Goal: Task Accomplishment & Management: Use online tool/utility

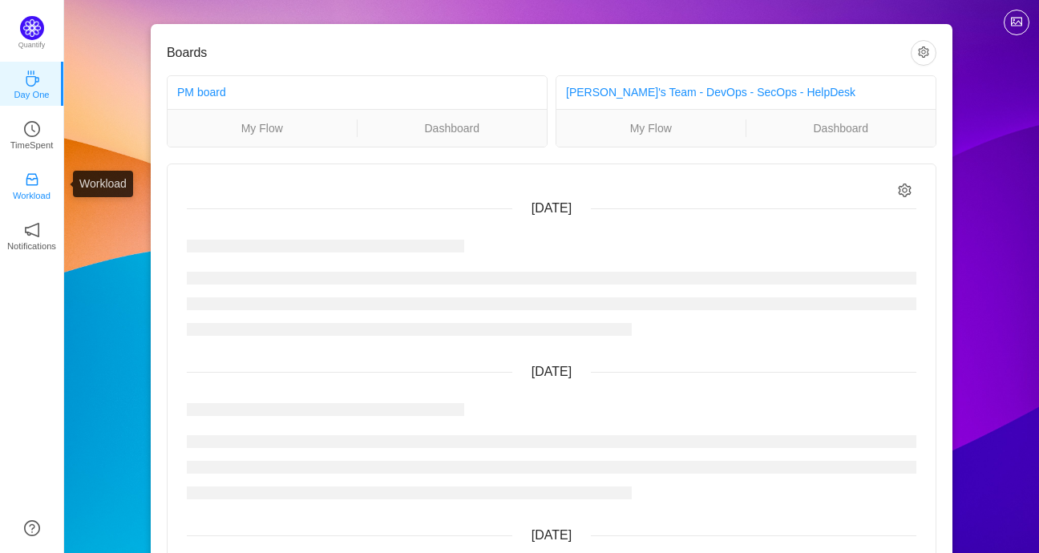
click at [40, 176] on link "Workload" at bounding box center [32, 184] width 16 height 16
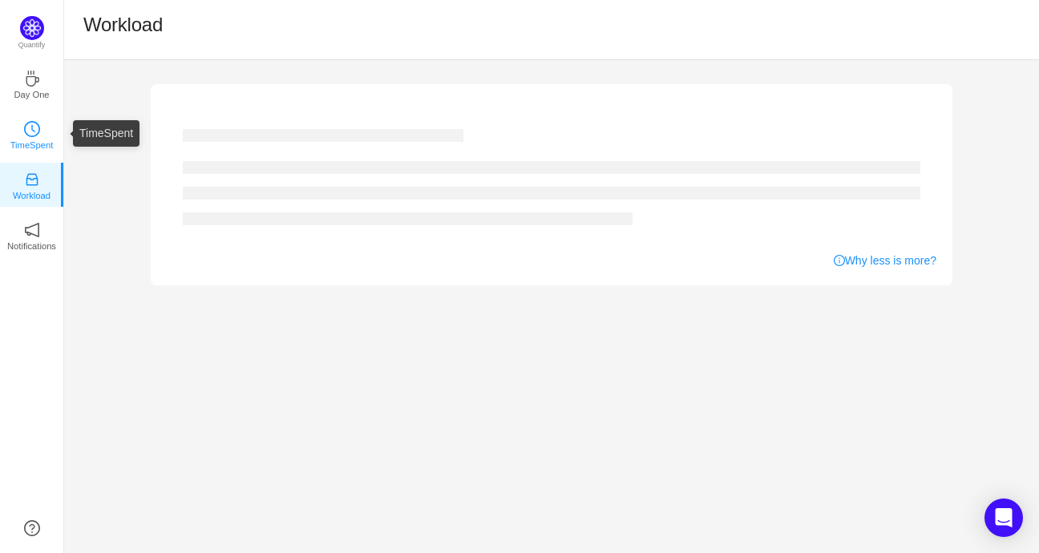
click at [34, 142] on p "TimeSpent" at bounding box center [31, 145] width 43 height 14
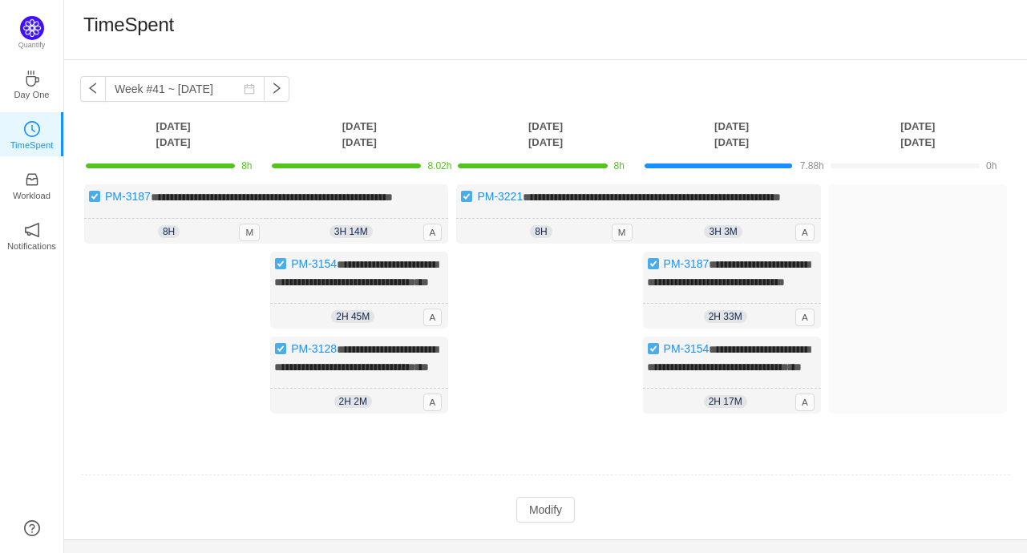
scroll to position [83, 0]
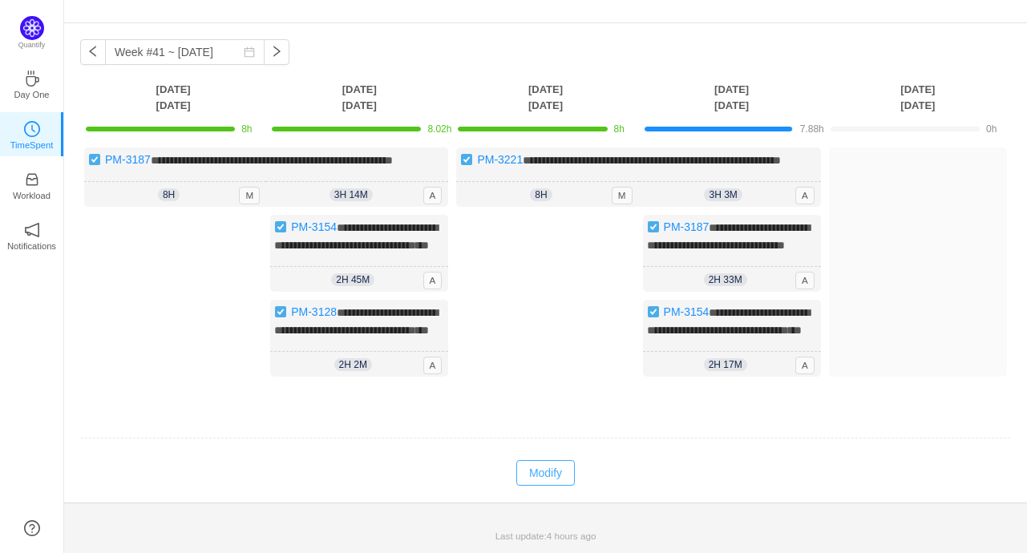
click at [536, 480] on button "Modify" at bounding box center [545, 473] width 59 height 26
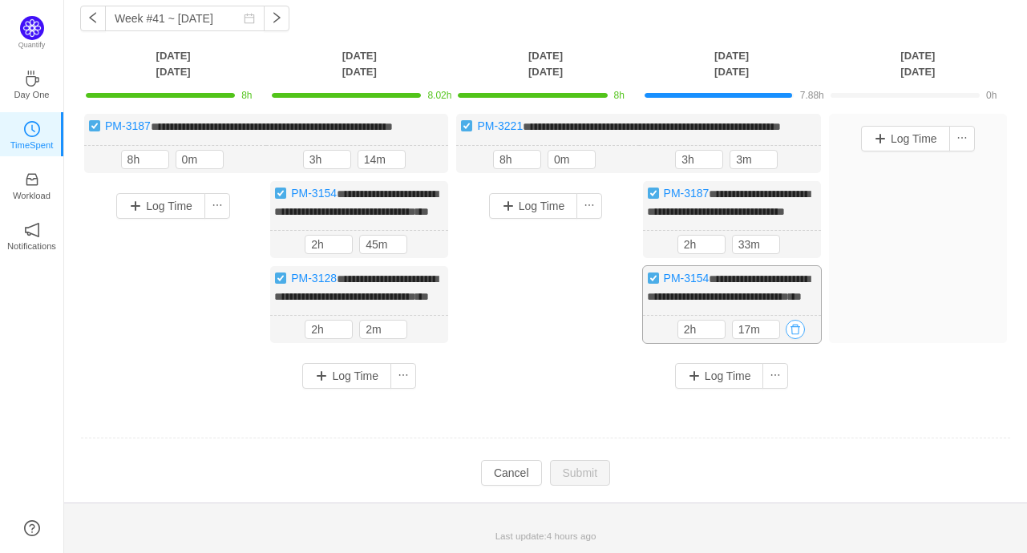
click at [795, 339] on button "button" at bounding box center [795, 329] width 19 height 19
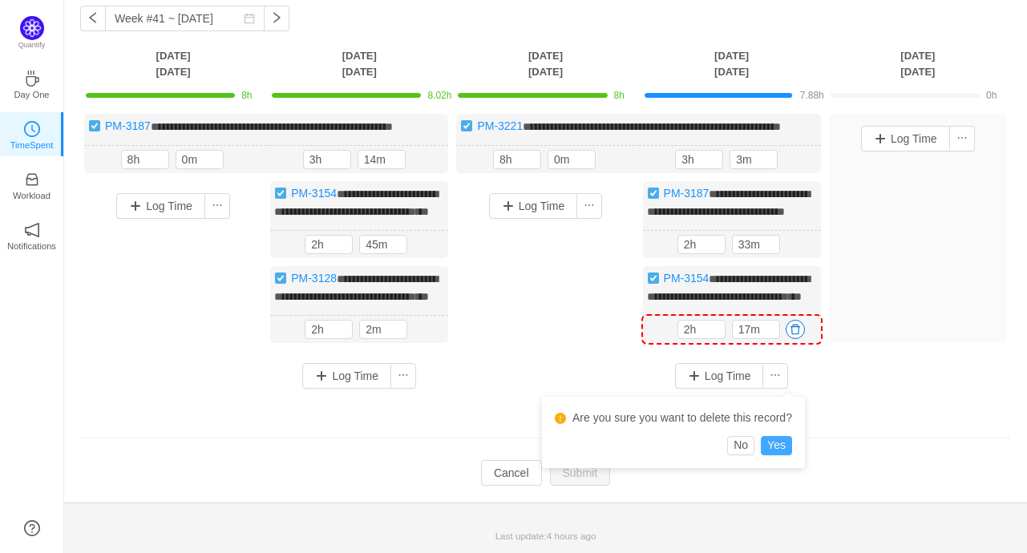
click at [779, 436] on button "Yes" at bounding box center [776, 445] width 31 height 19
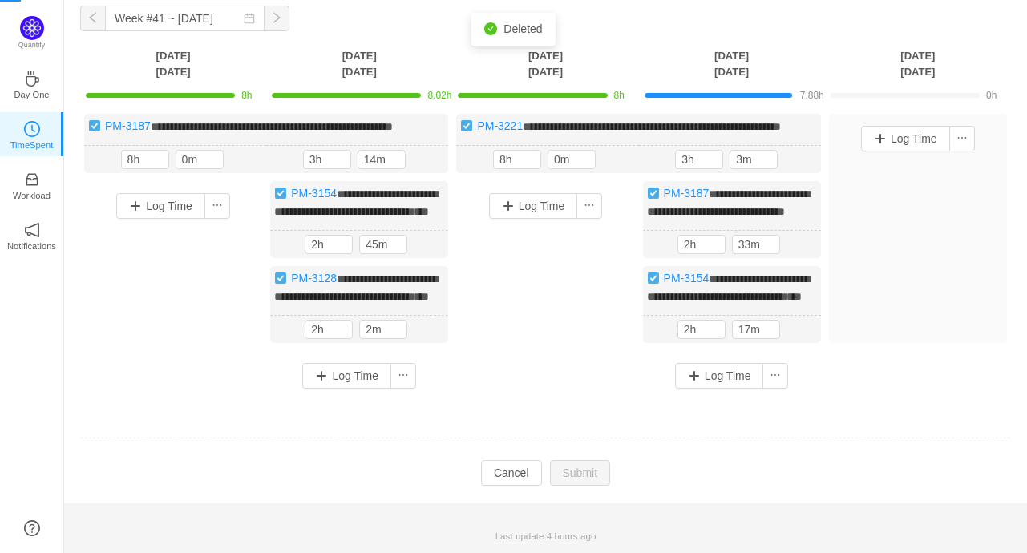
click at [795, 363] on div "Log Time" at bounding box center [732, 376] width 178 height 50
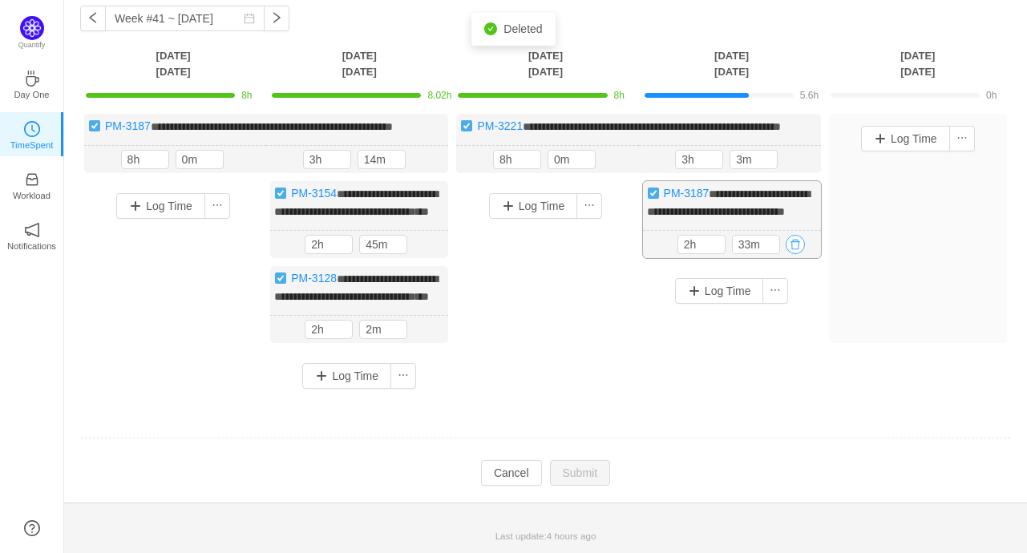
click at [795, 254] on button "button" at bounding box center [795, 244] width 19 height 19
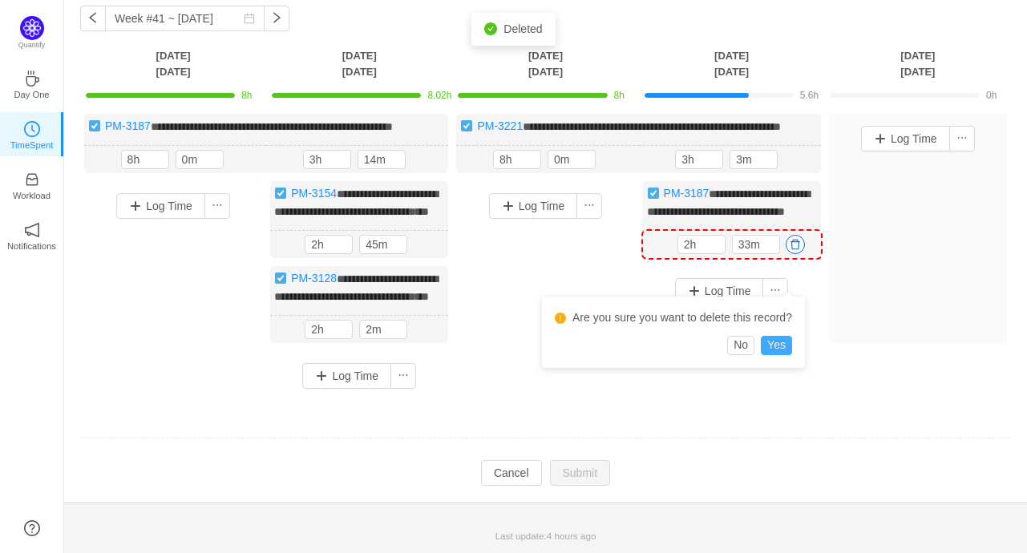
click at [782, 336] on button "Yes" at bounding box center [776, 345] width 31 height 19
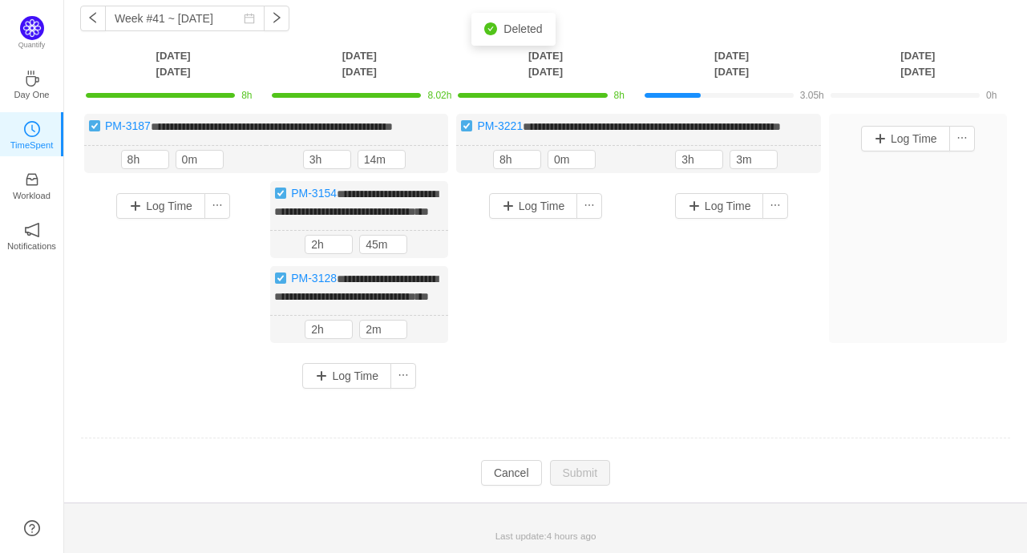
click at [730, 362] on div "Log Time" at bounding box center [732, 271] width 178 height 181
click at [908, 190] on div "Log Time" at bounding box center [918, 228] width 178 height 229
click at [689, 166] on input "3h" at bounding box center [699, 160] width 46 height 18
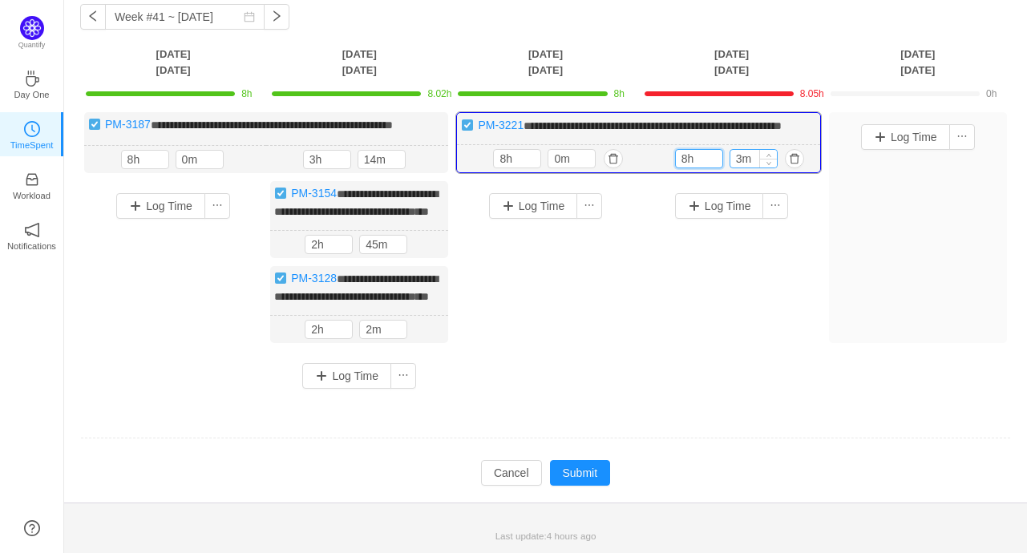
type input "8h"
click at [741, 166] on input "3m" at bounding box center [753, 159] width 46 height 18
type input "0m"
click at [781, 344] on div "Log Time" at bounding box center [732, 271] width 178 height 181
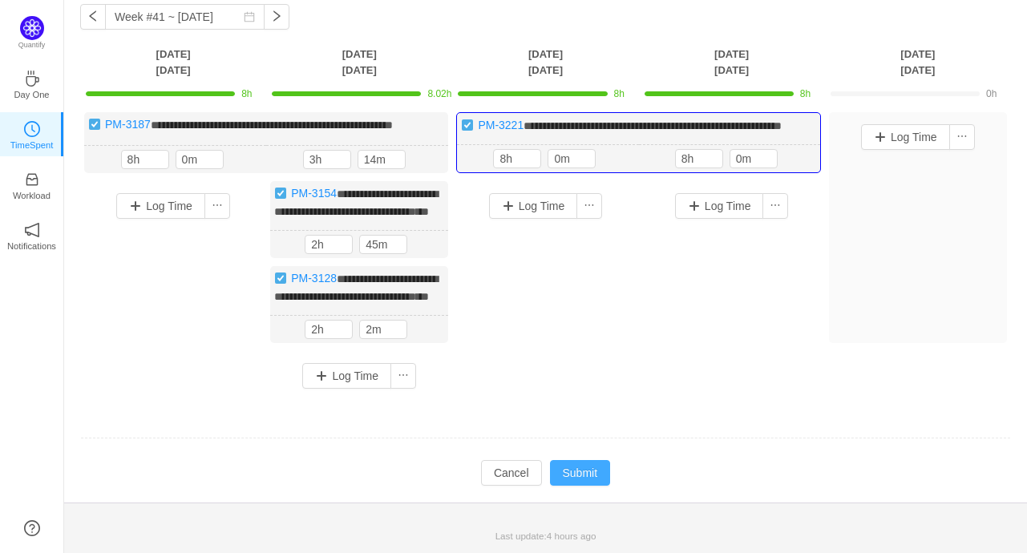
click at [592, 486] on button "Submit" at bounding box center [580, 473] width 61 height 26
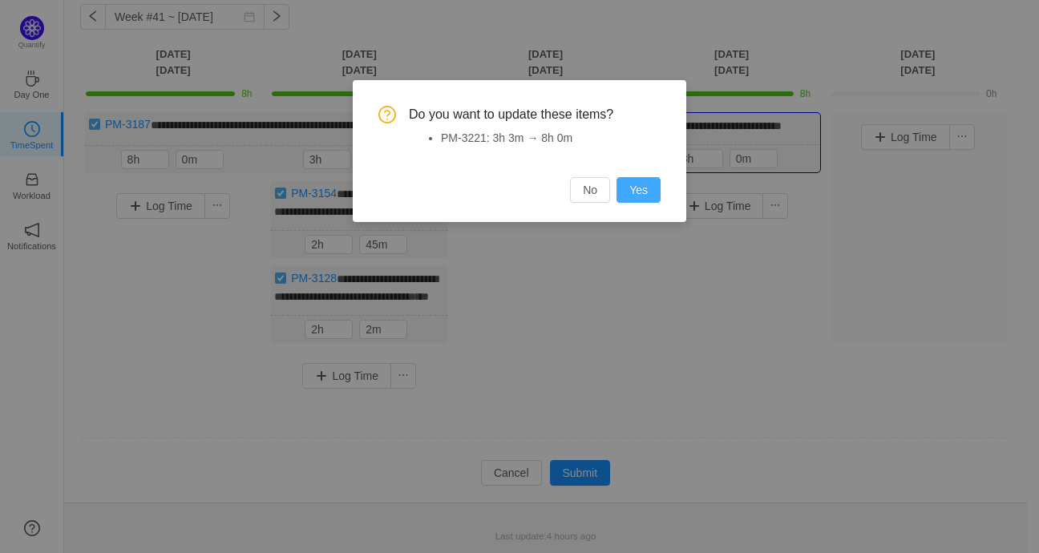
click at [635, 180] on button "Yes" at bounding box center [639, 190] width 44 height 26
